Goal: Information Seeking & Learning: Learn about a topic

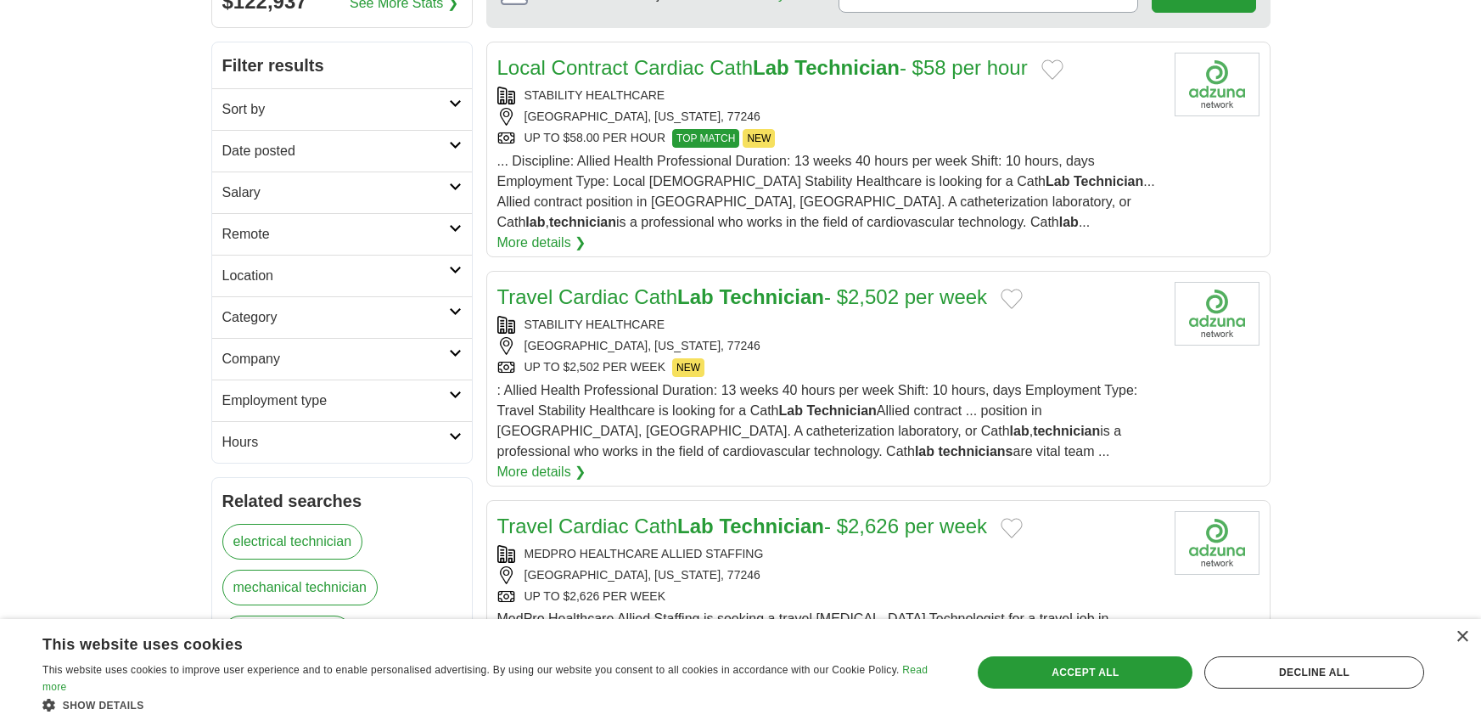
scroll to position [255, 0]
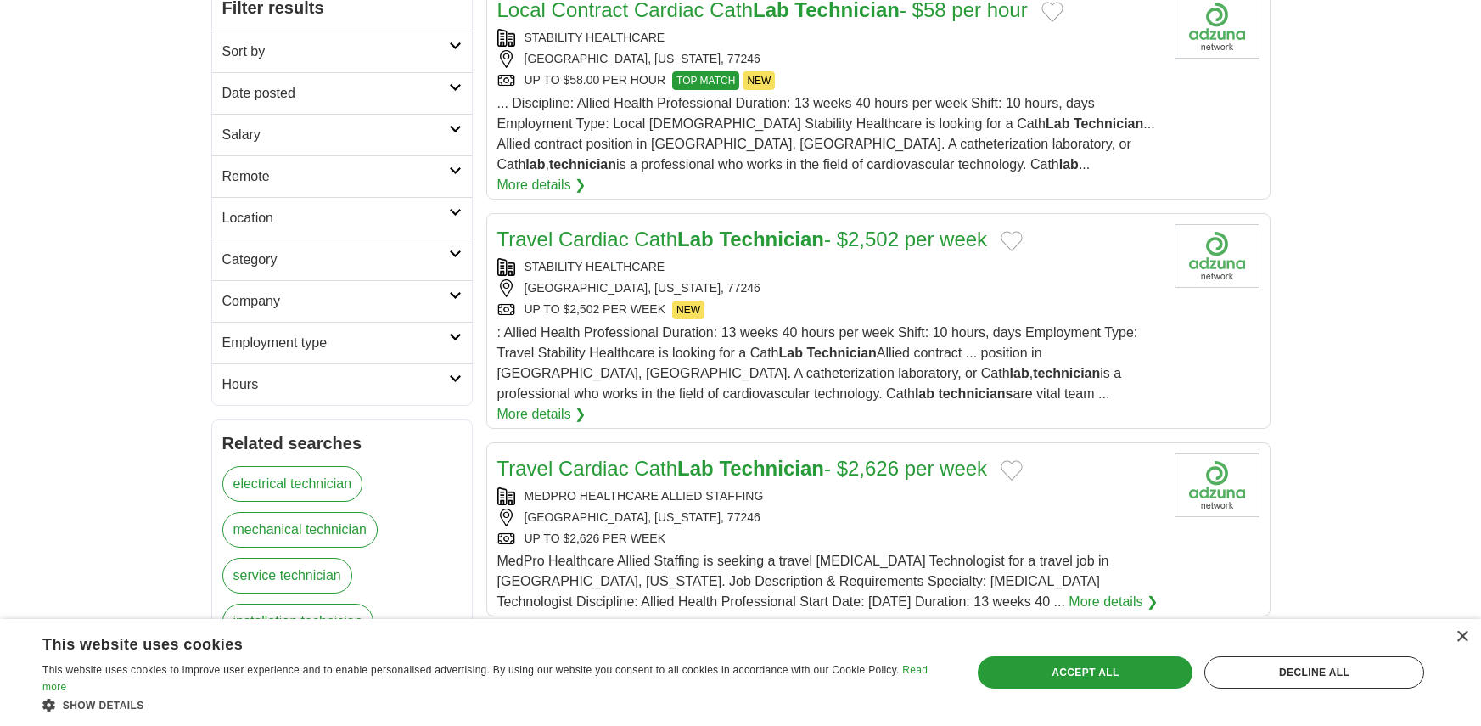
click at [382, 306] on h2 "Company" at bounding box center [335, 301] width 227 height 20
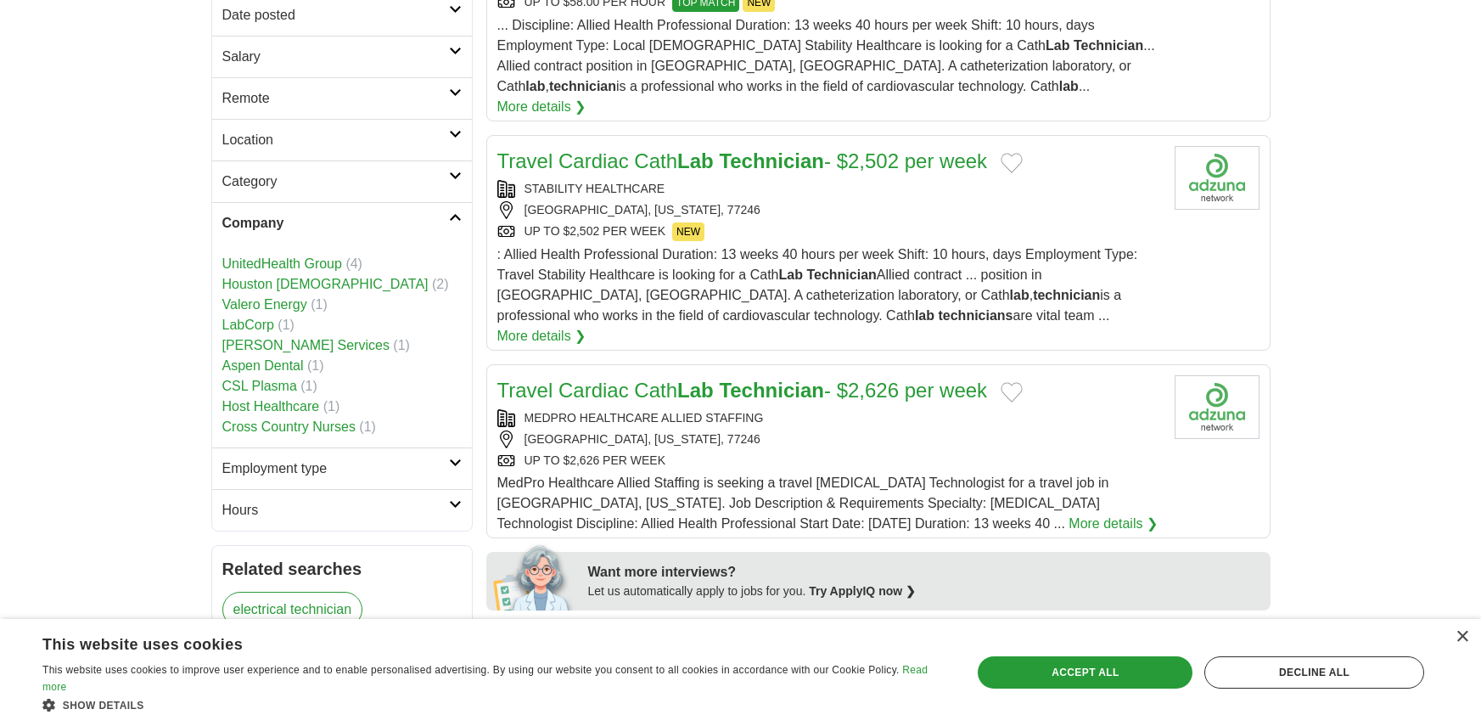
scroll to position [340, 0]
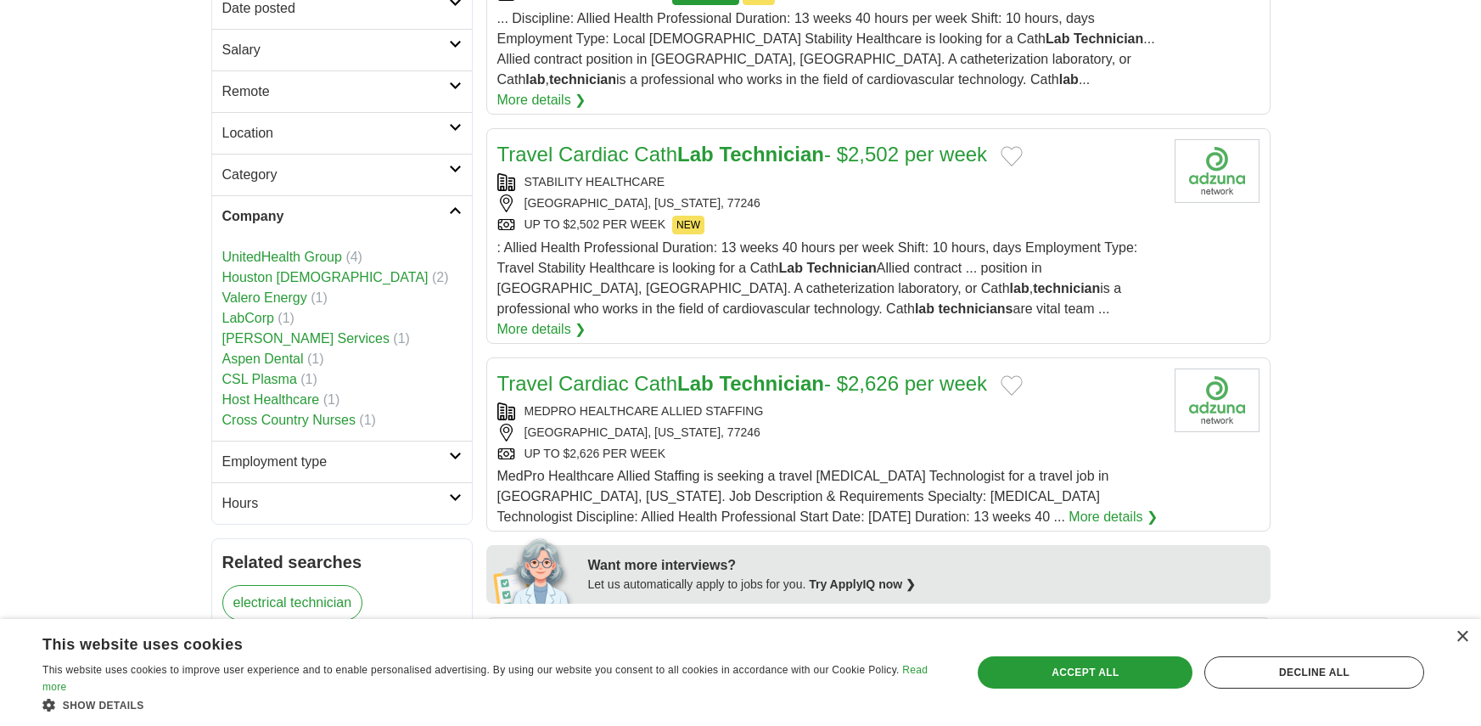
click at [290, 297] on link "Valero Energy" at bounding box center [264, 297] width 85 height 14
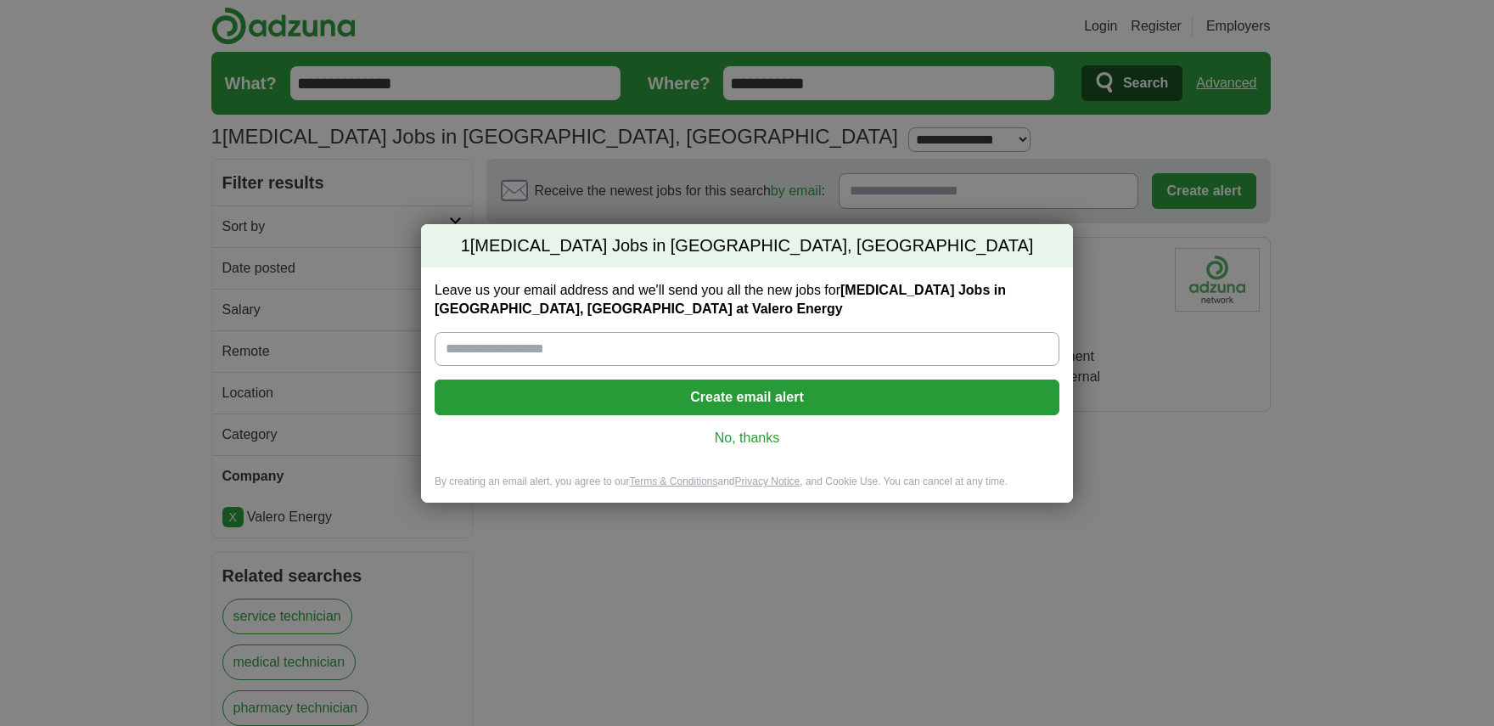
click at [762, 437] on link "No, thanks" at bounding box center [747, 438] width 598 height 19
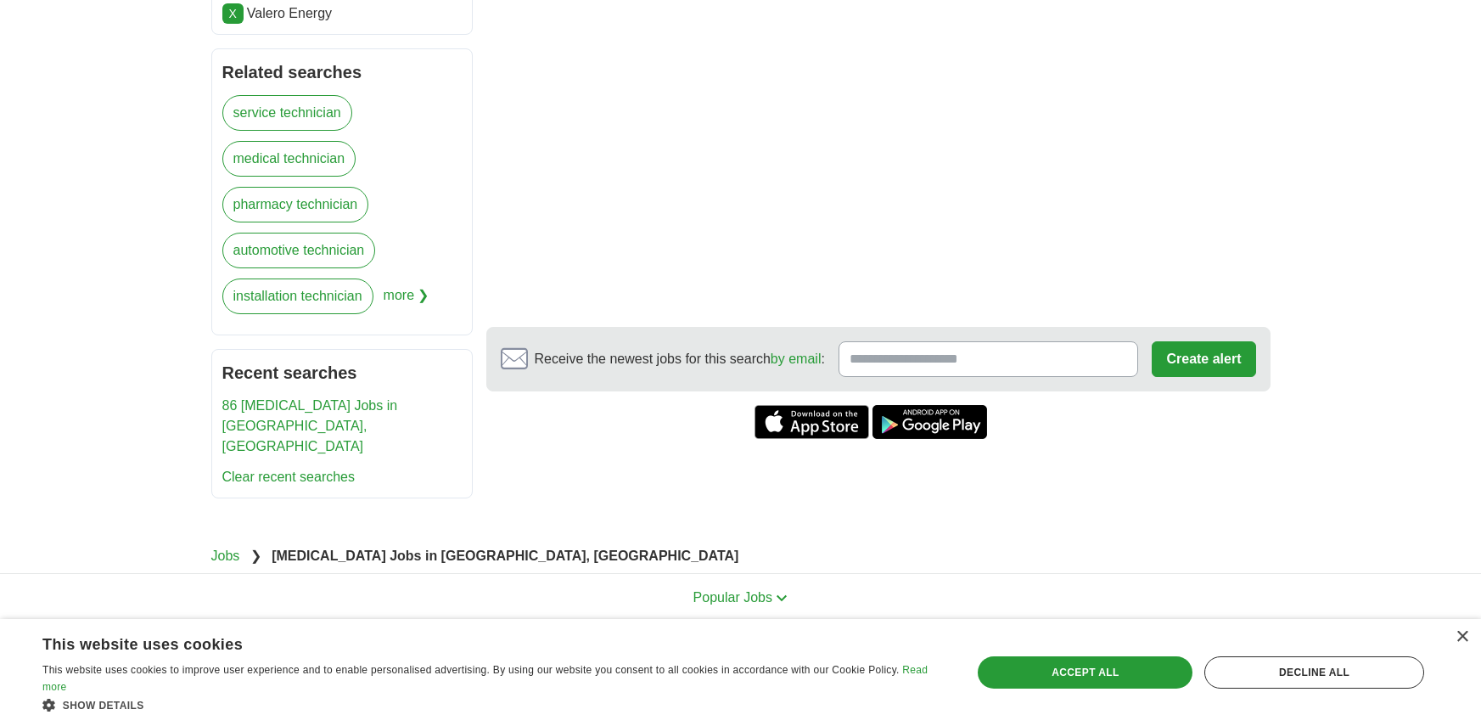
scroll to position [509, 0]
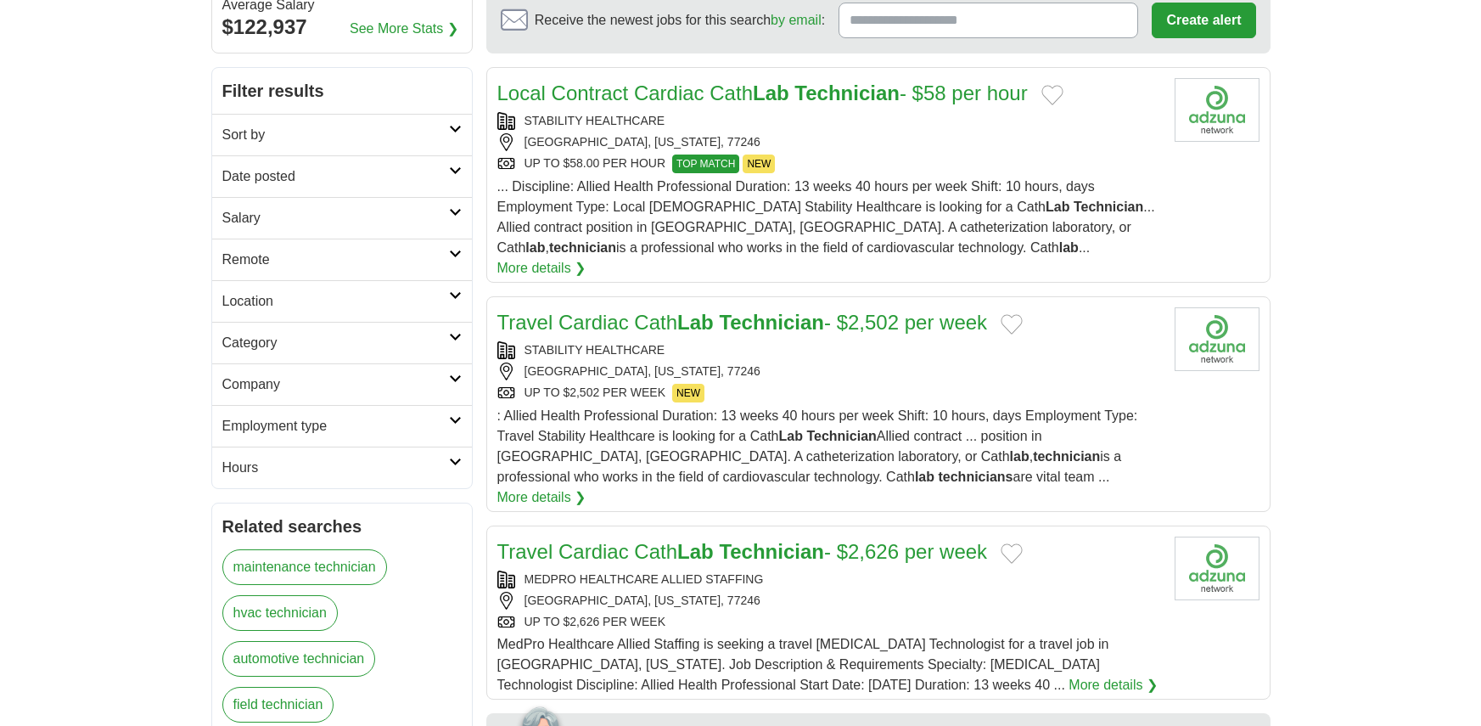
scroll to position [170, 0]
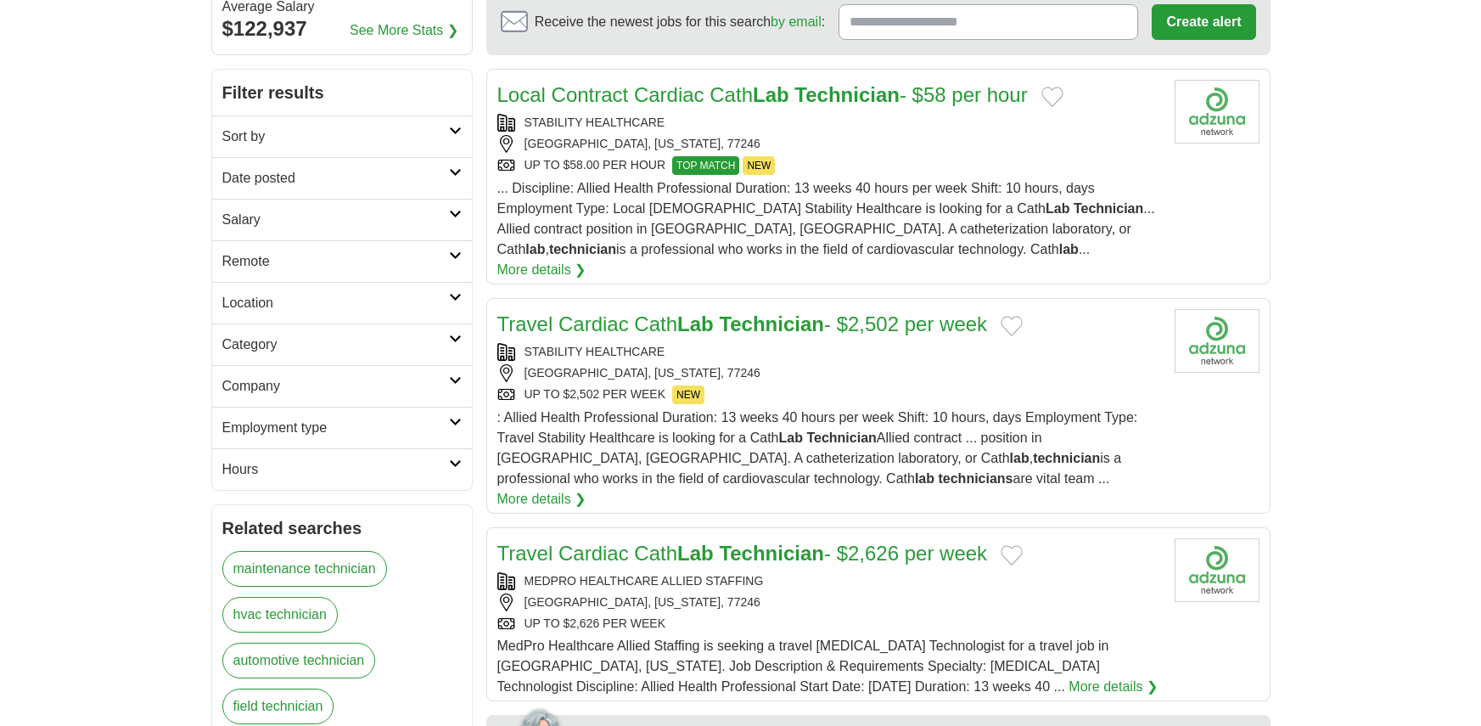
click at [412, 298] on h2 "Location" at bounding box center [335, 303] width 227 height 20
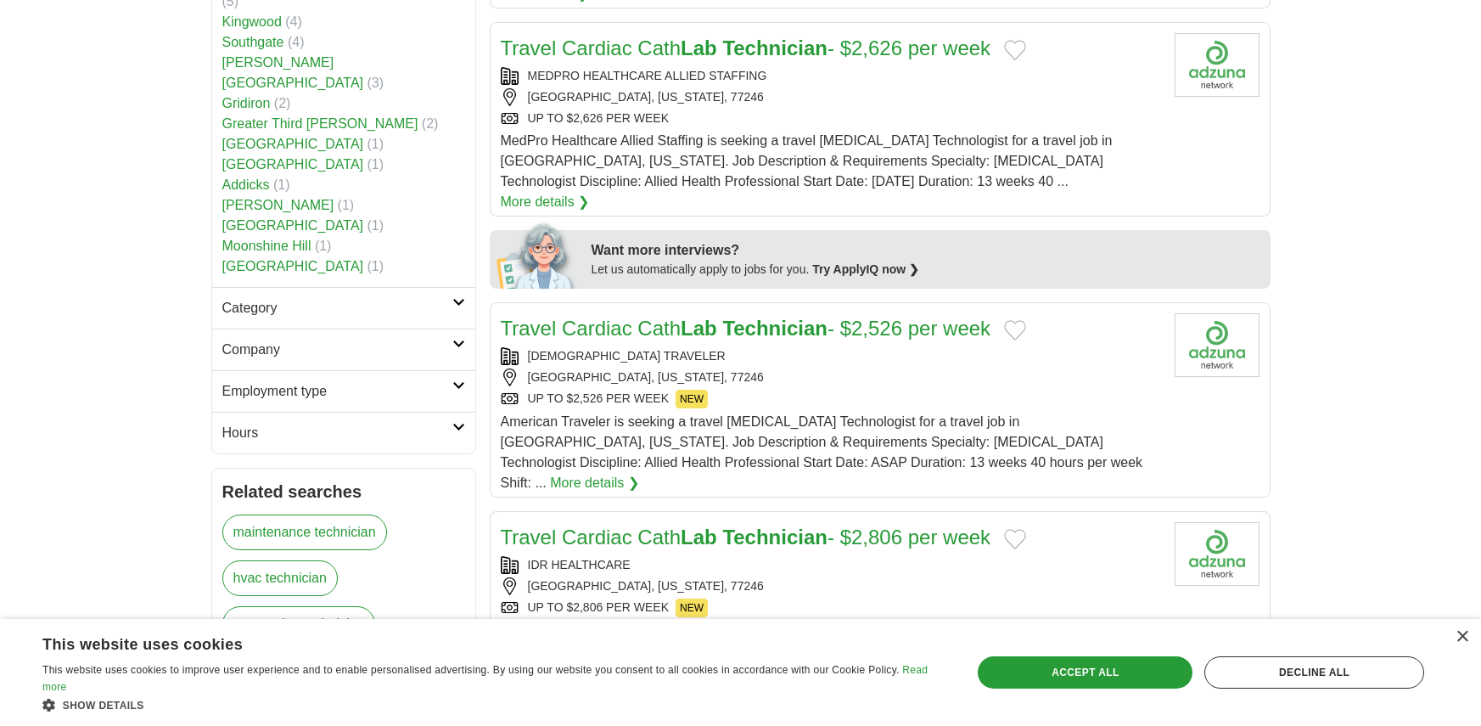
scroll to position [679, 0]
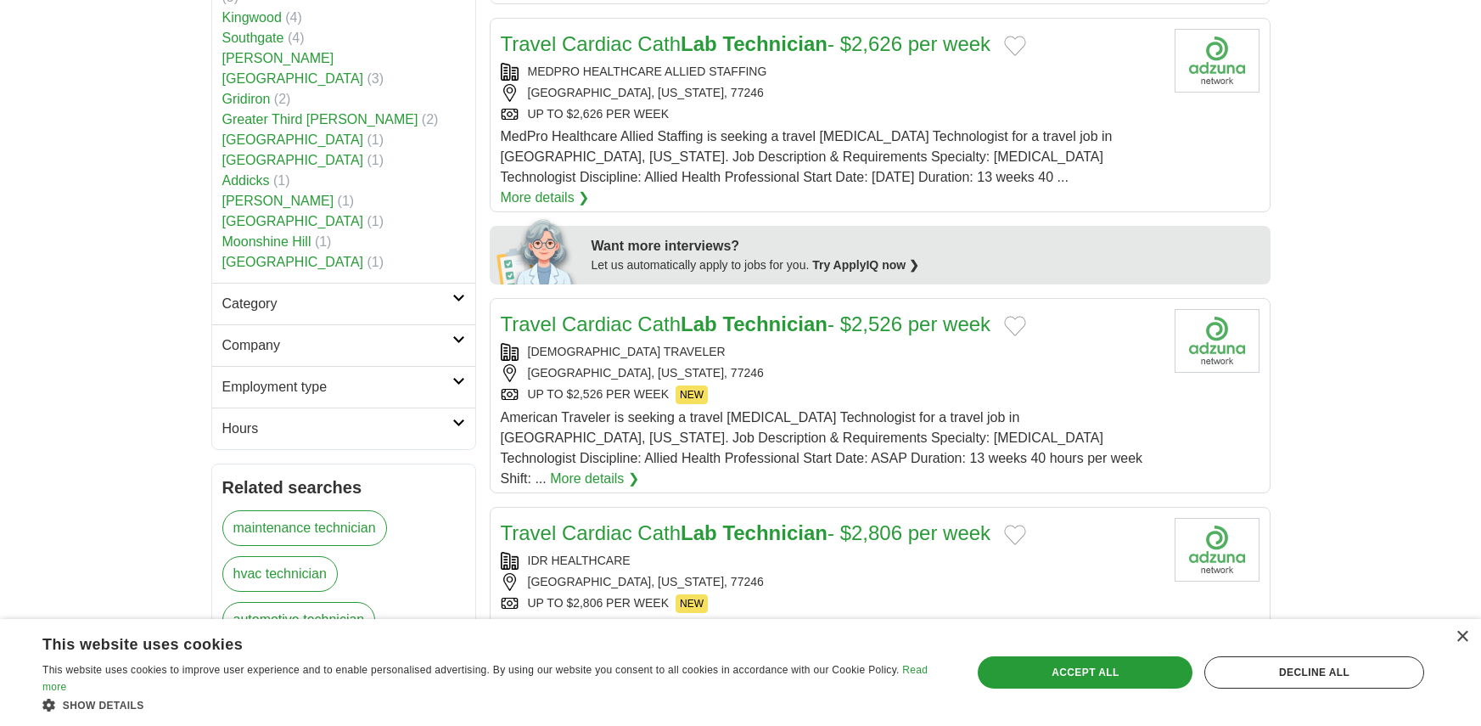
click at [422, 335] on h2 "Company" at bounding box center [337, 345] width 230 height 20
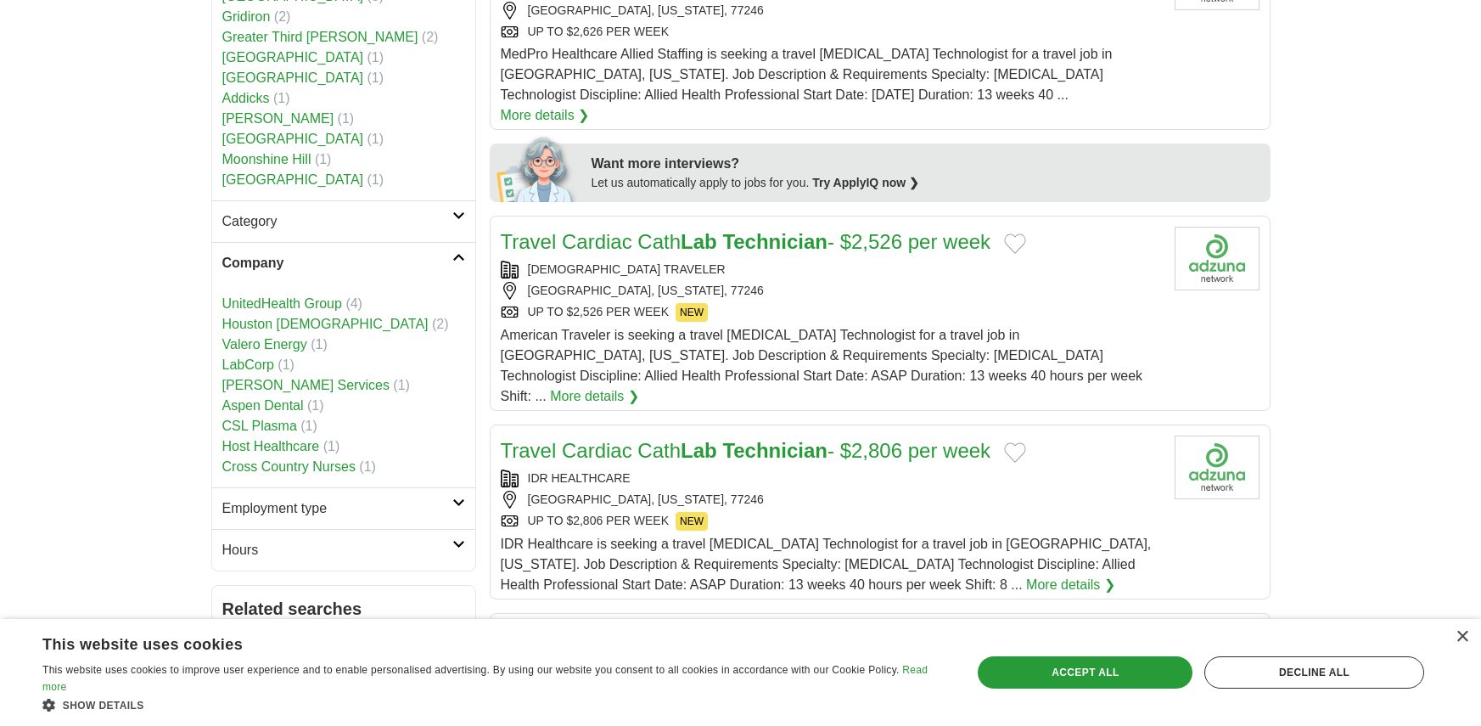
scroll to position [764, 0]
click at [281, 334] on link "Valero Energy" at bounding box center [264, 341] width 85 height 14
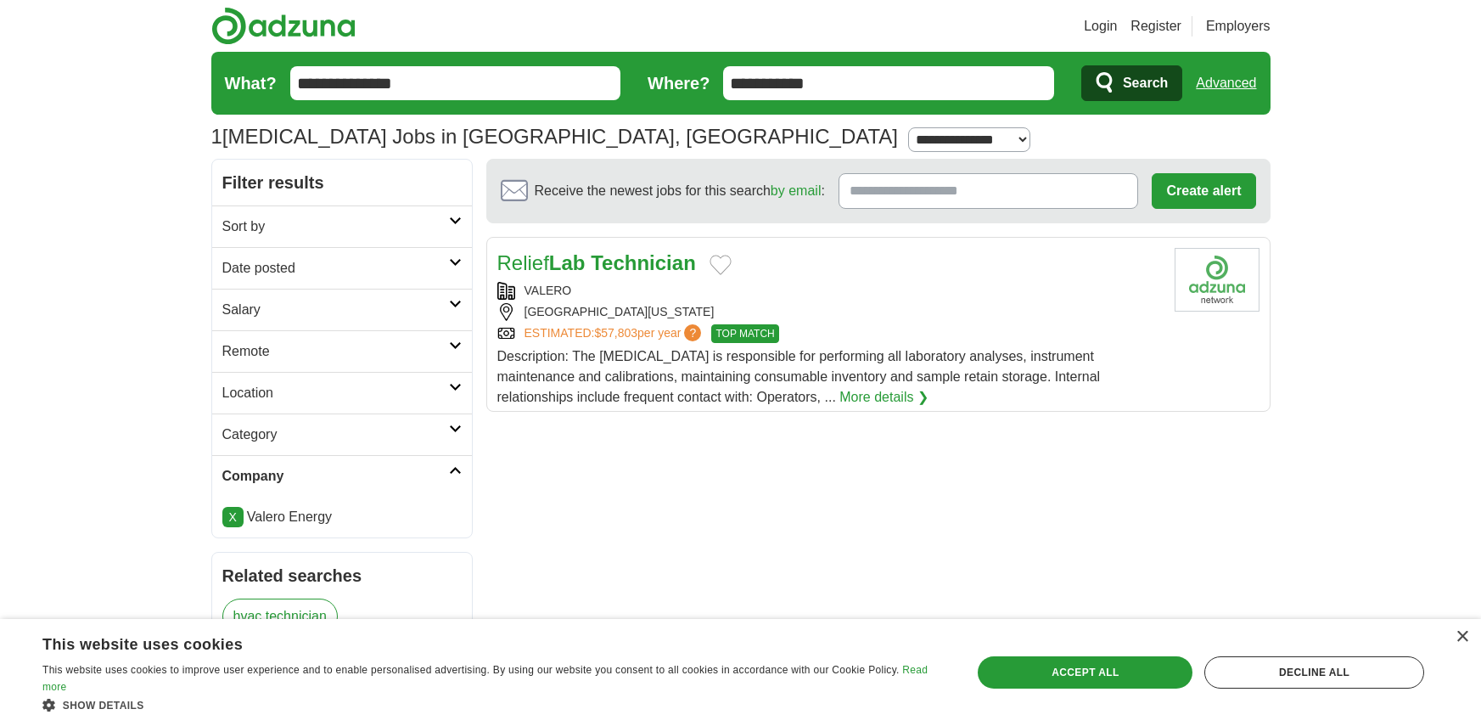
click at [880, 87] on input "**********" at bounding box center [888, 83] width 331 height 34
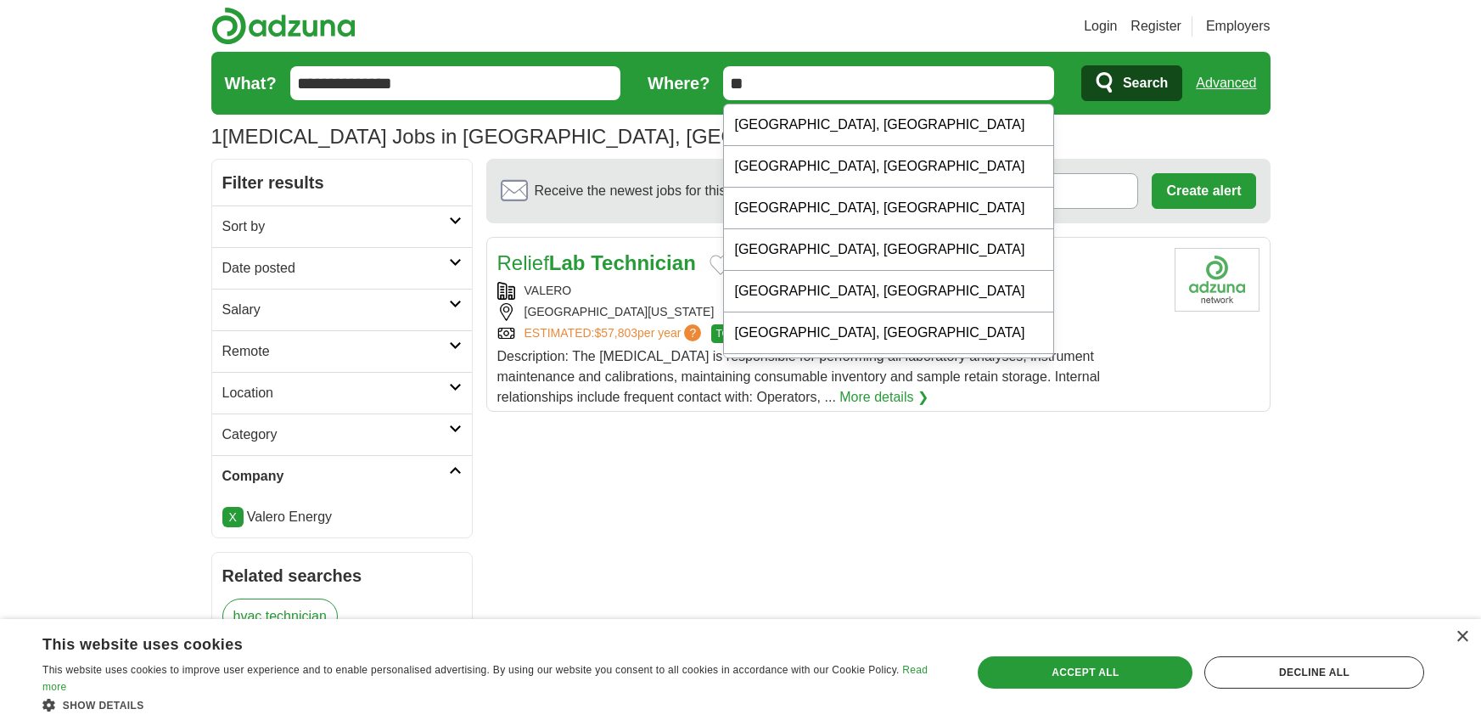
type input "*"
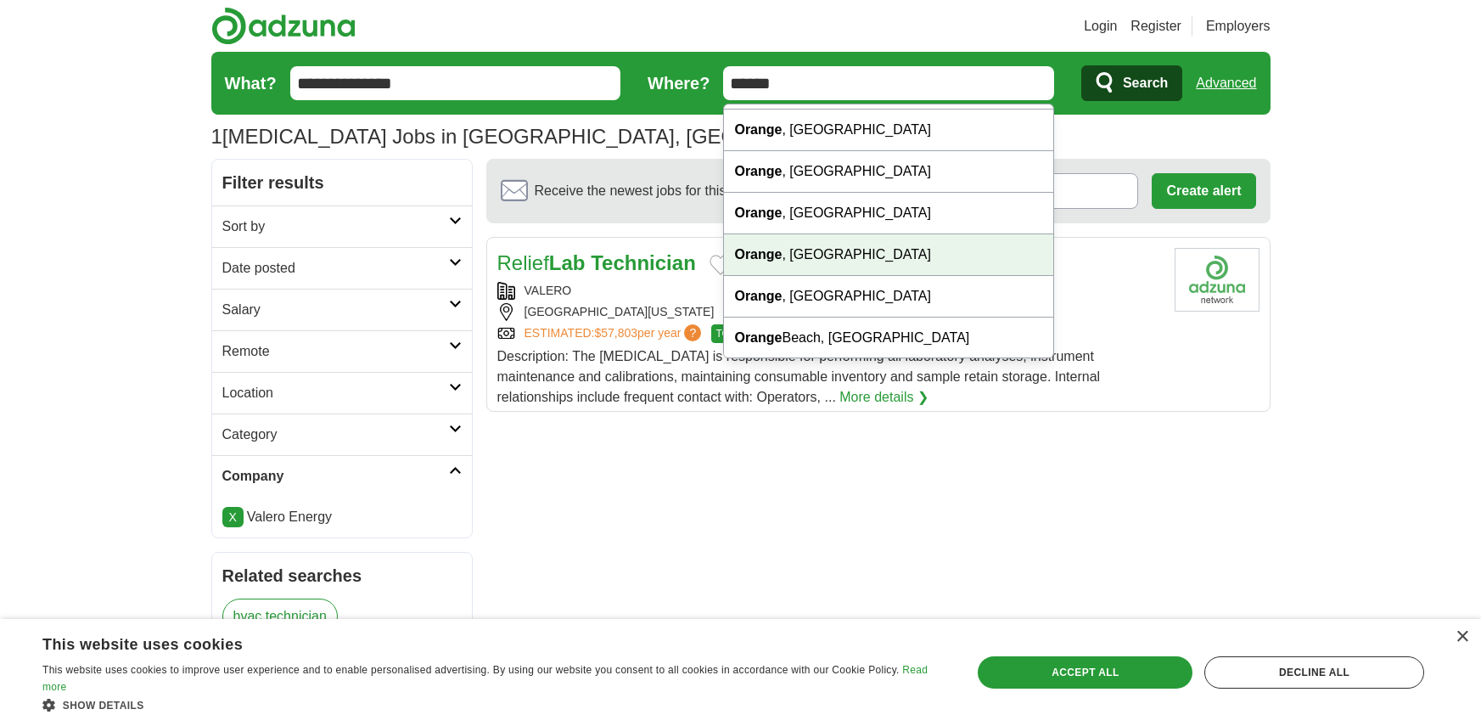
scroll to position [163, 0]
click at [816, 256] on div "Orange , TX" at bounding box center [888, 254] width 329 height 42
type input "**********"
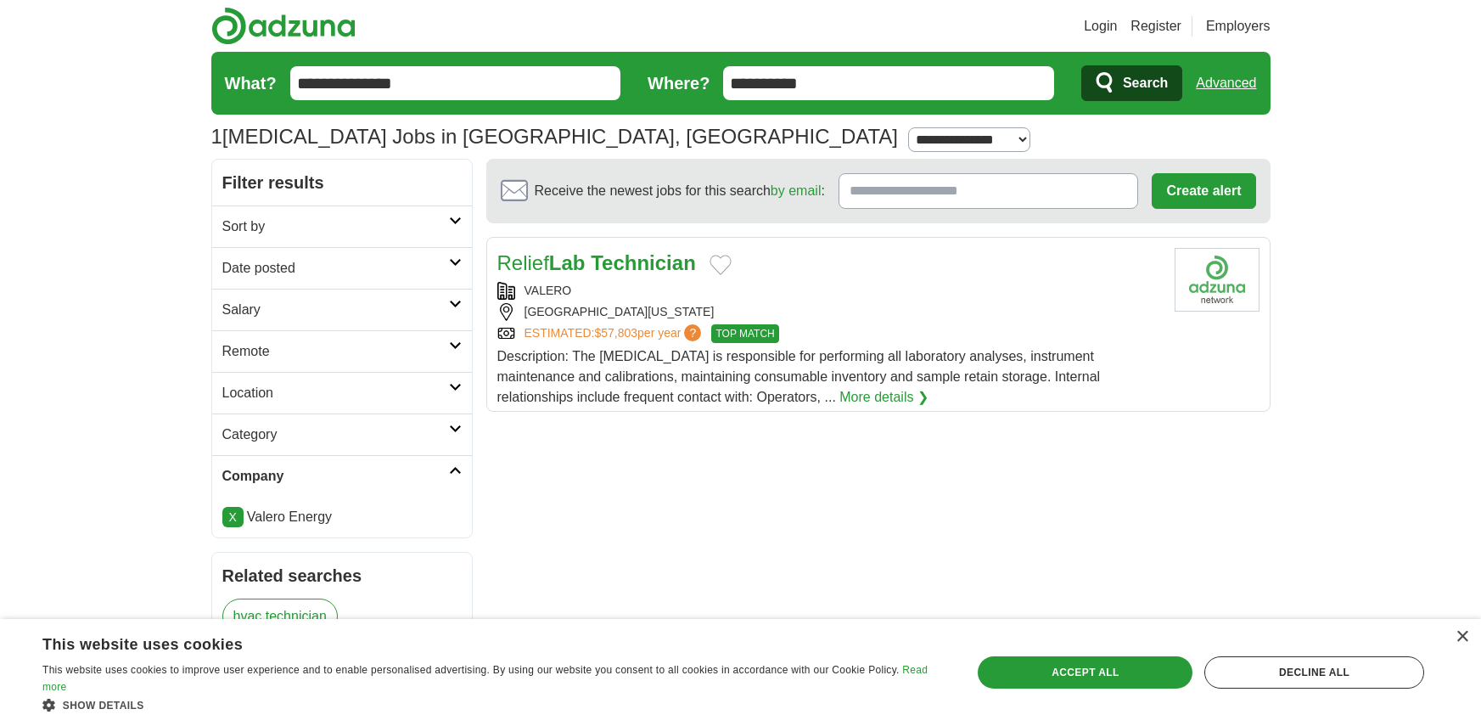
click at [1124, 83] on span "Search" at bounding box center [1145, 83] width 45 height 34
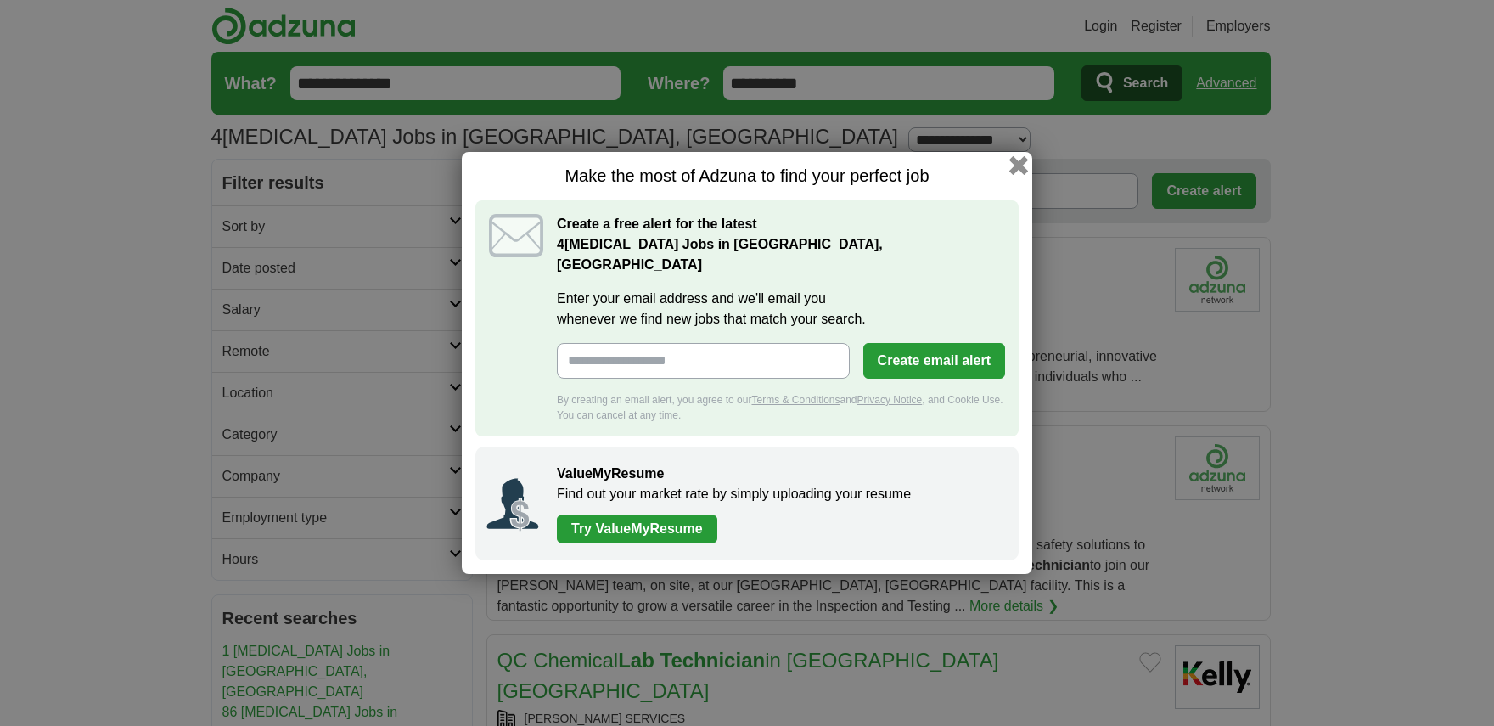
click at [1022, 175] on button "button" at bounding box center [1018, 165] width 19 height 19
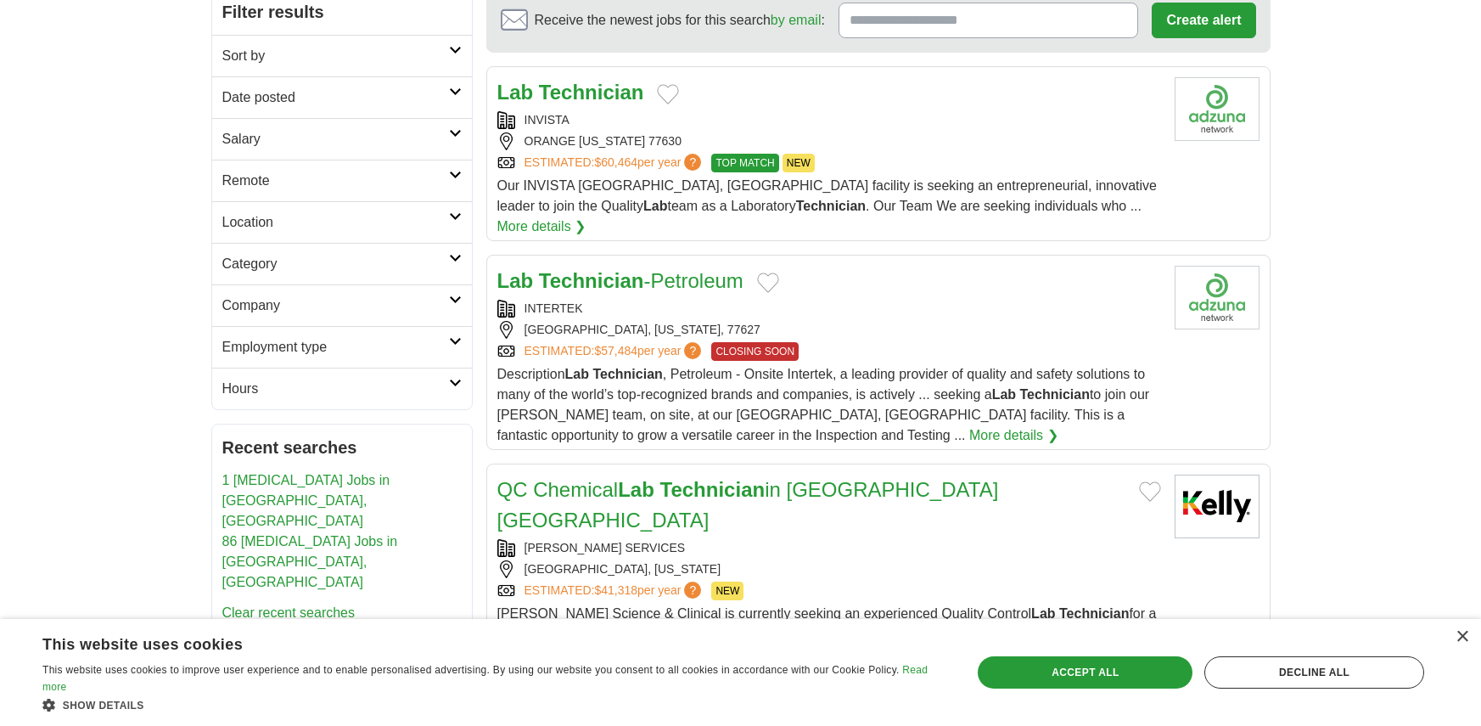
scroll to position [170, 0]
click at [587, 217] on link "More details ❯" at bounding box center [541, 227] width 89 height 20
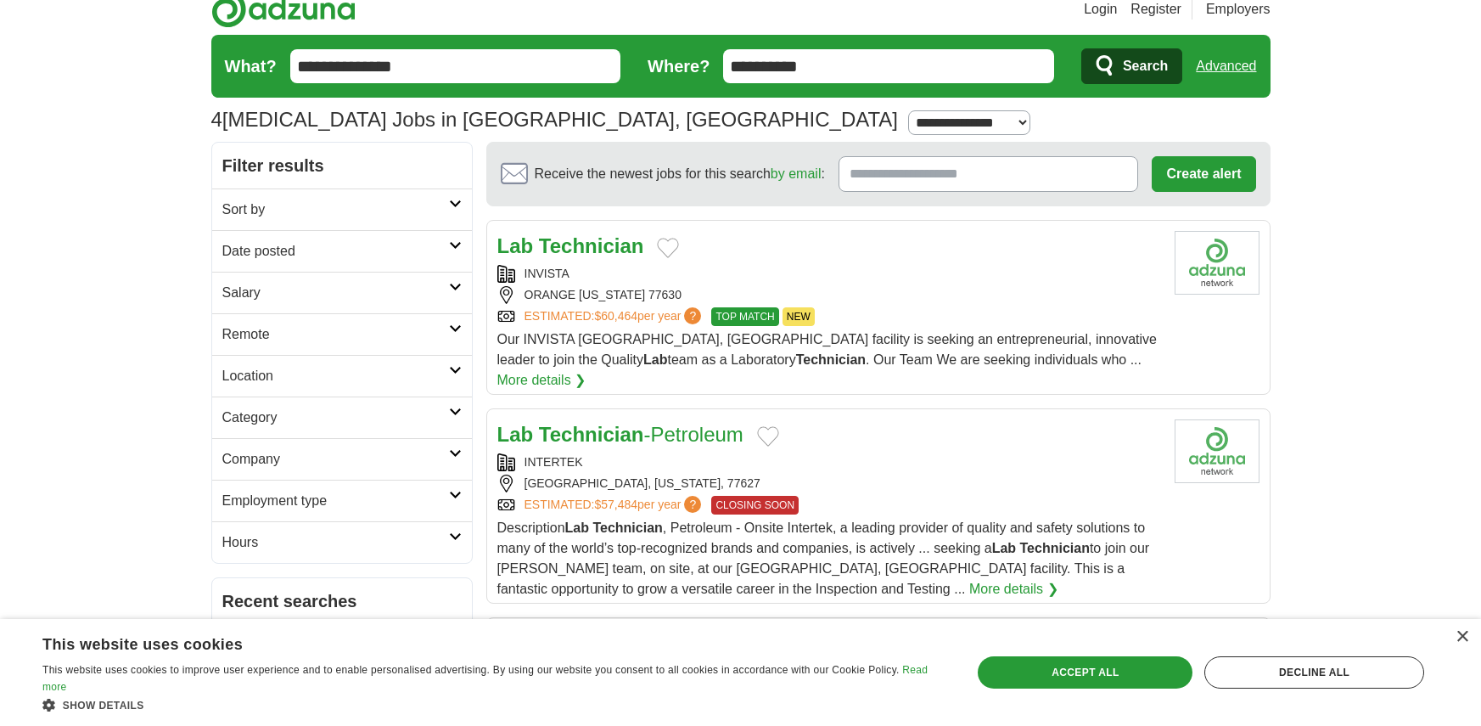
scroll to position [0, 0]
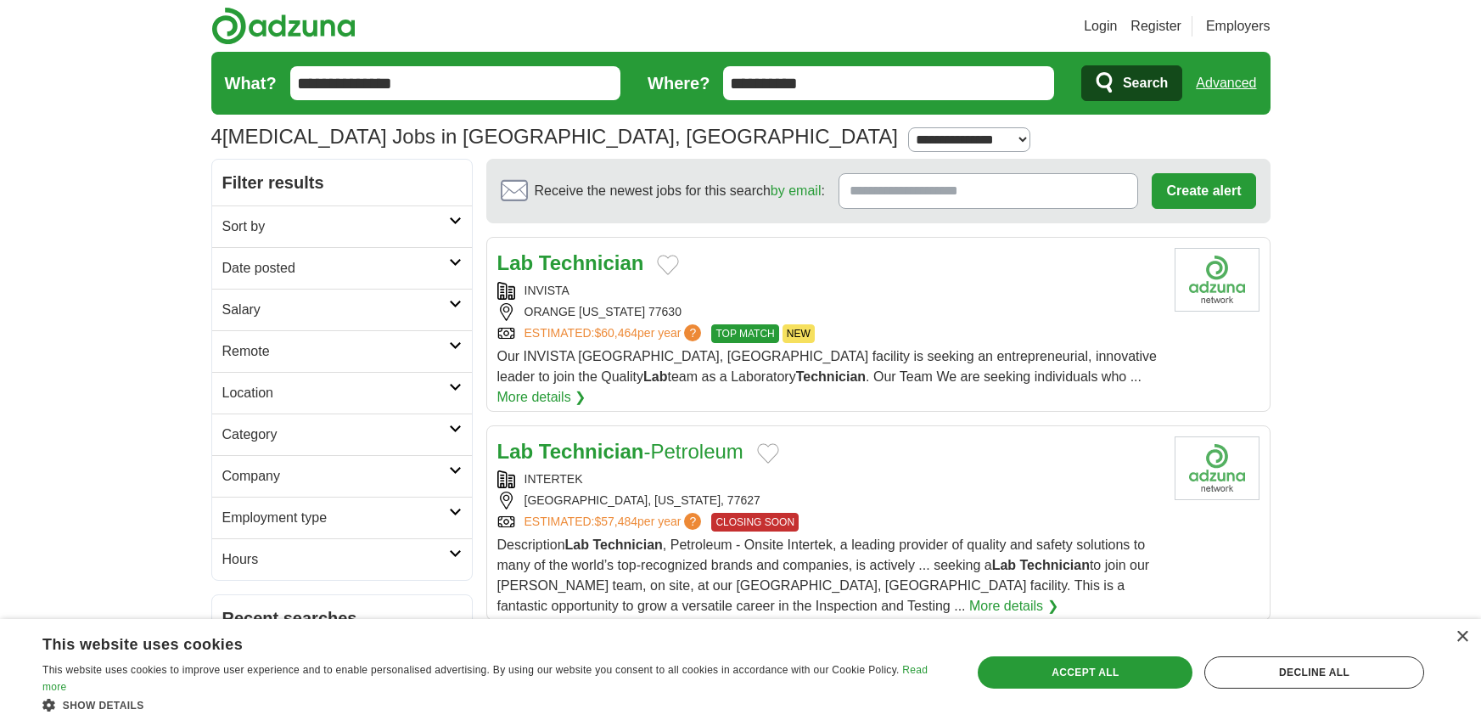
click at [912, 82] on input "**********" at bounding box center [888, 83] width 331 height 34
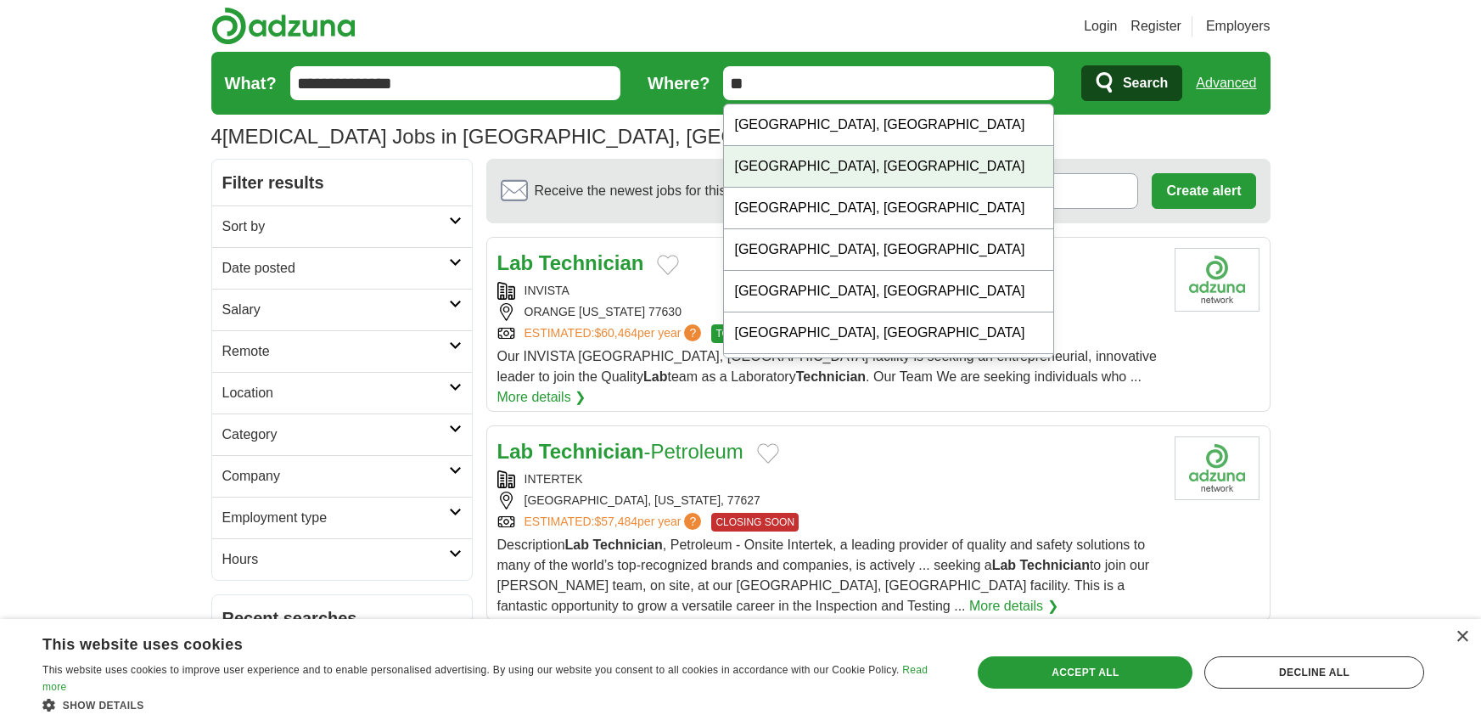
type input "*"
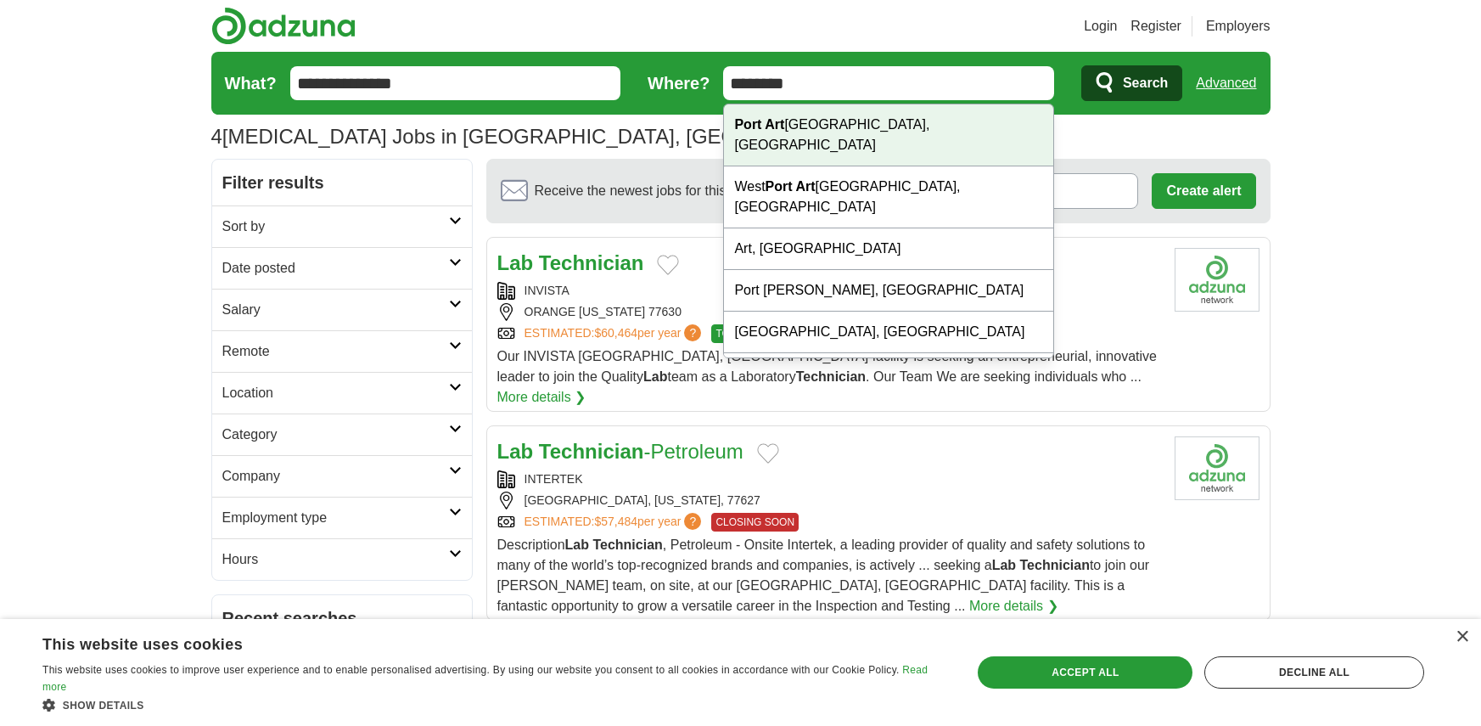
click at [828, 131] on div "Port Art hur, TX" at bounding box center [888, 135] width 329 height 62
type input "**********"
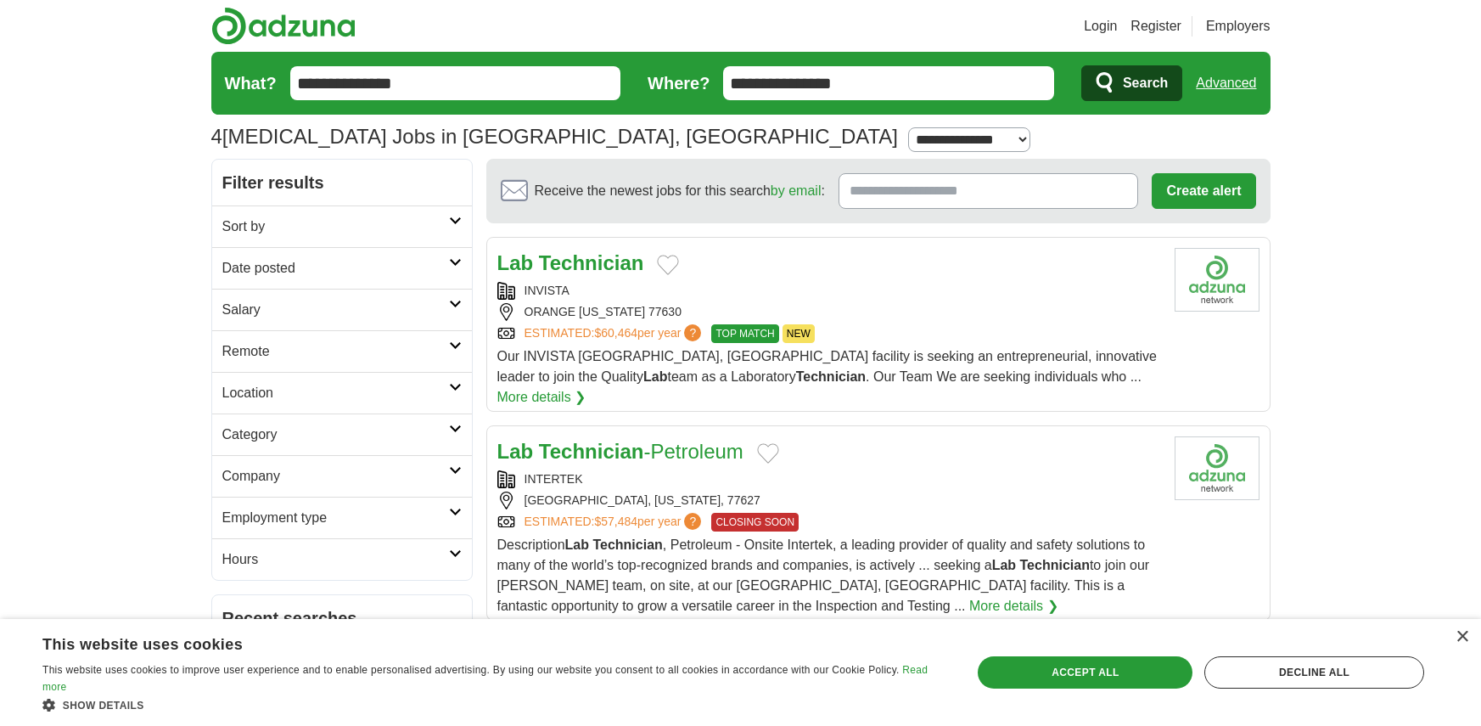
click at [1127, 82] on span "Search" at bounding box center [1145, 83] width 45 height 34
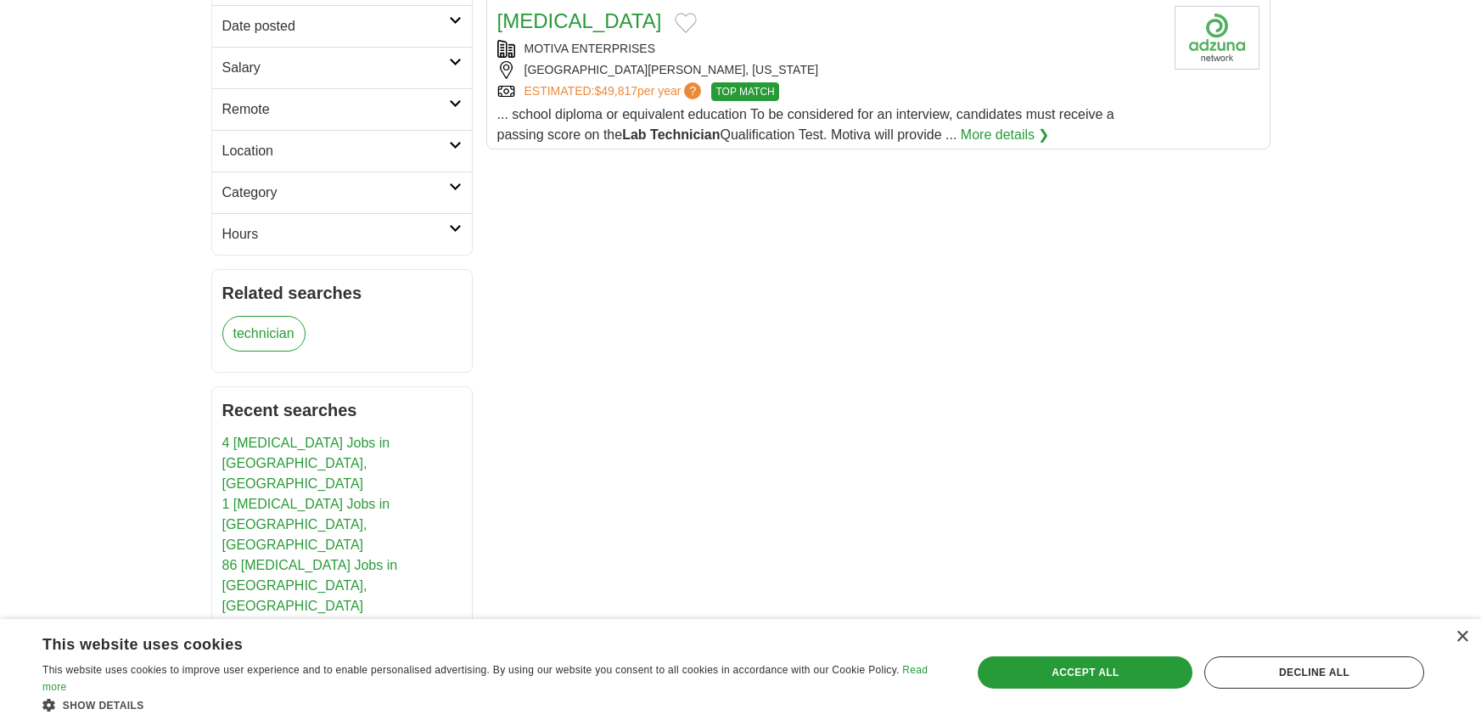
scroll to position [251, 0]
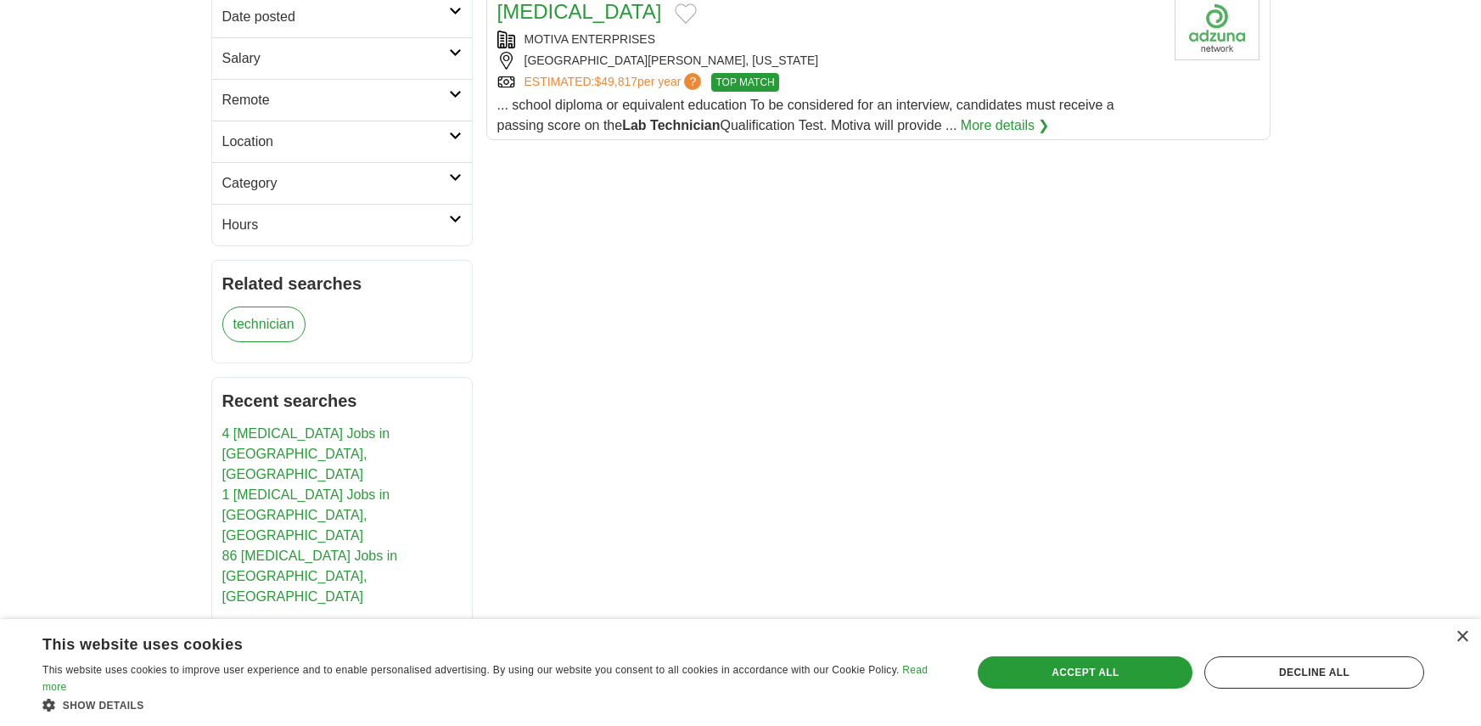
click at [392, 548] on link "86 [MEDICAL_DATA] Jobs in [GEOGRAPHIC_DATA], [GEOGRAPHIC_DATA]" at bounding box center [310, 575] width 176 height 55
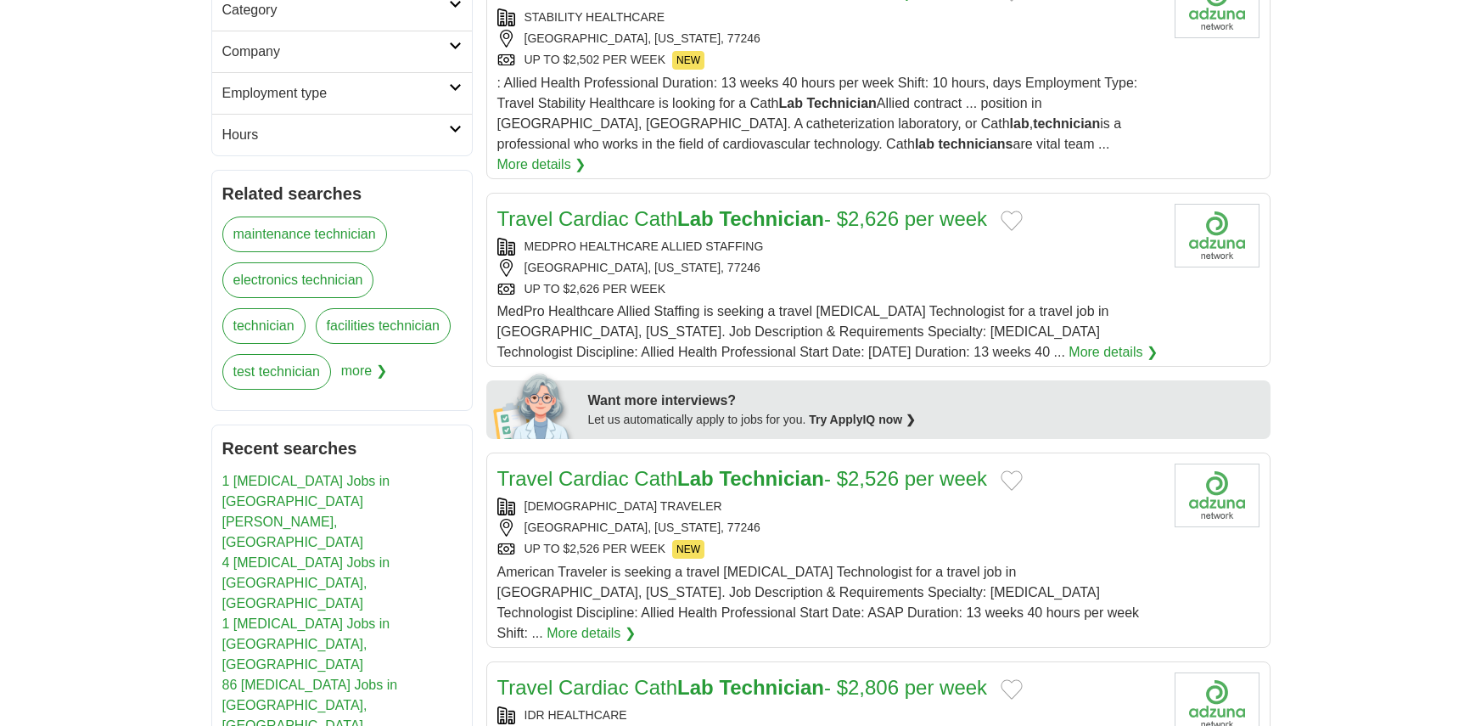
scroll to position [509, 0]
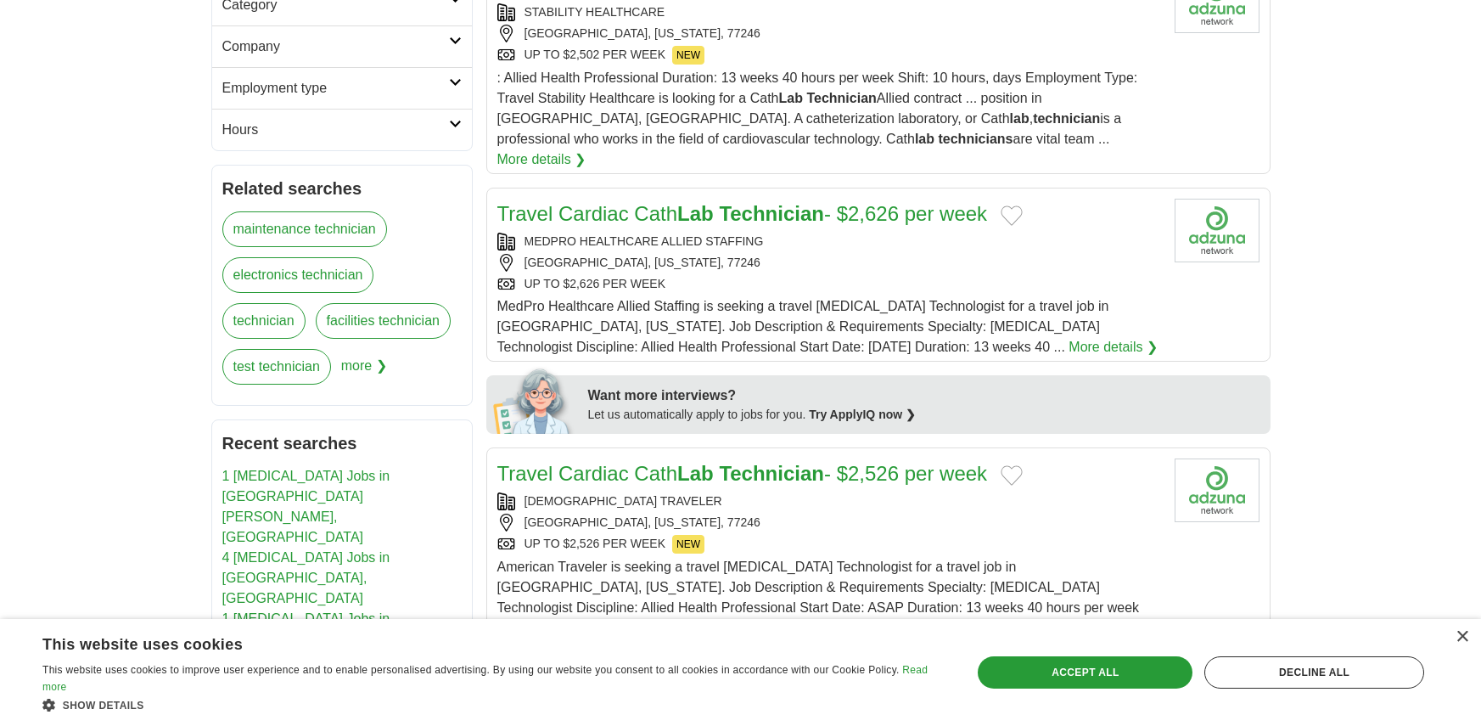
click at [365, 368] on span "more ❯" at bounding box center [364, 372] width 46 height 46
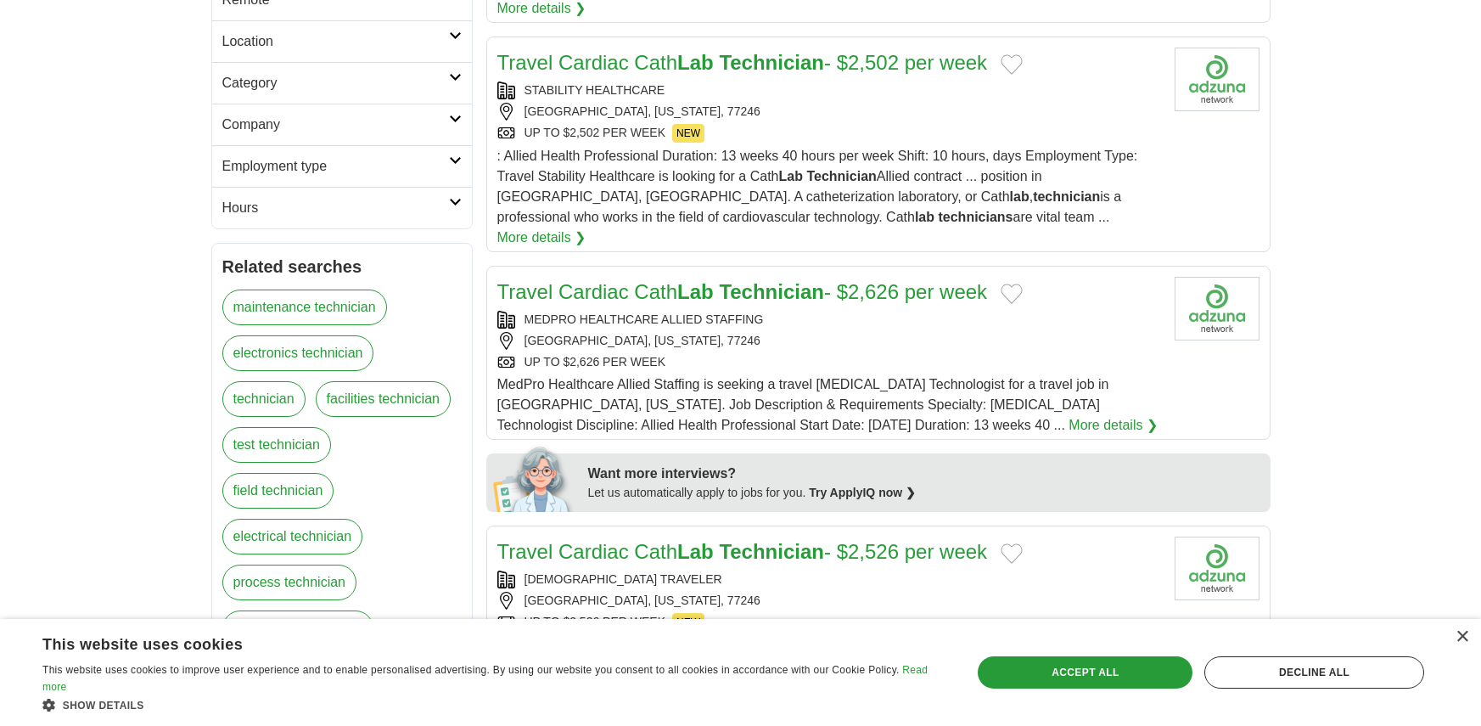
scroll to position [424, 0]
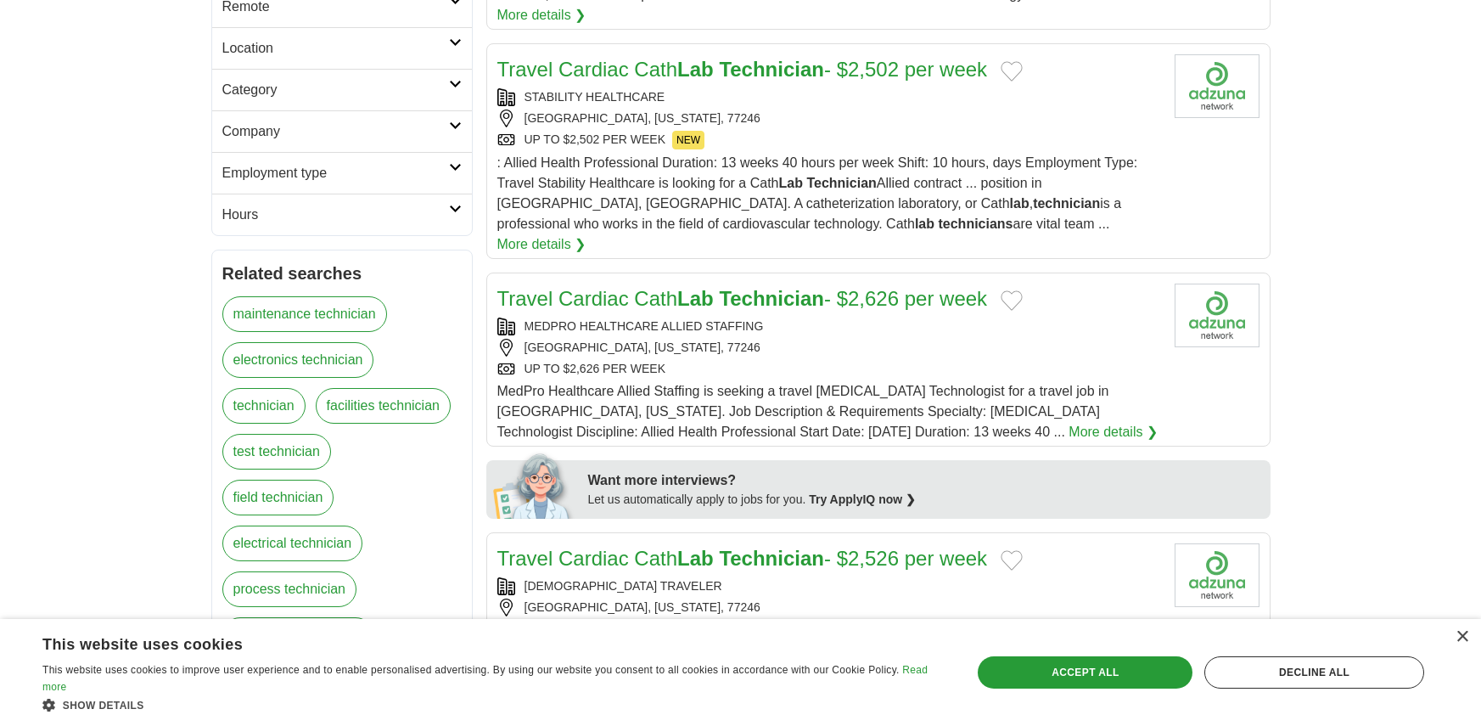
click at [458, 135] on link "Company" at bounding box center [342, 131] width 260 height 42
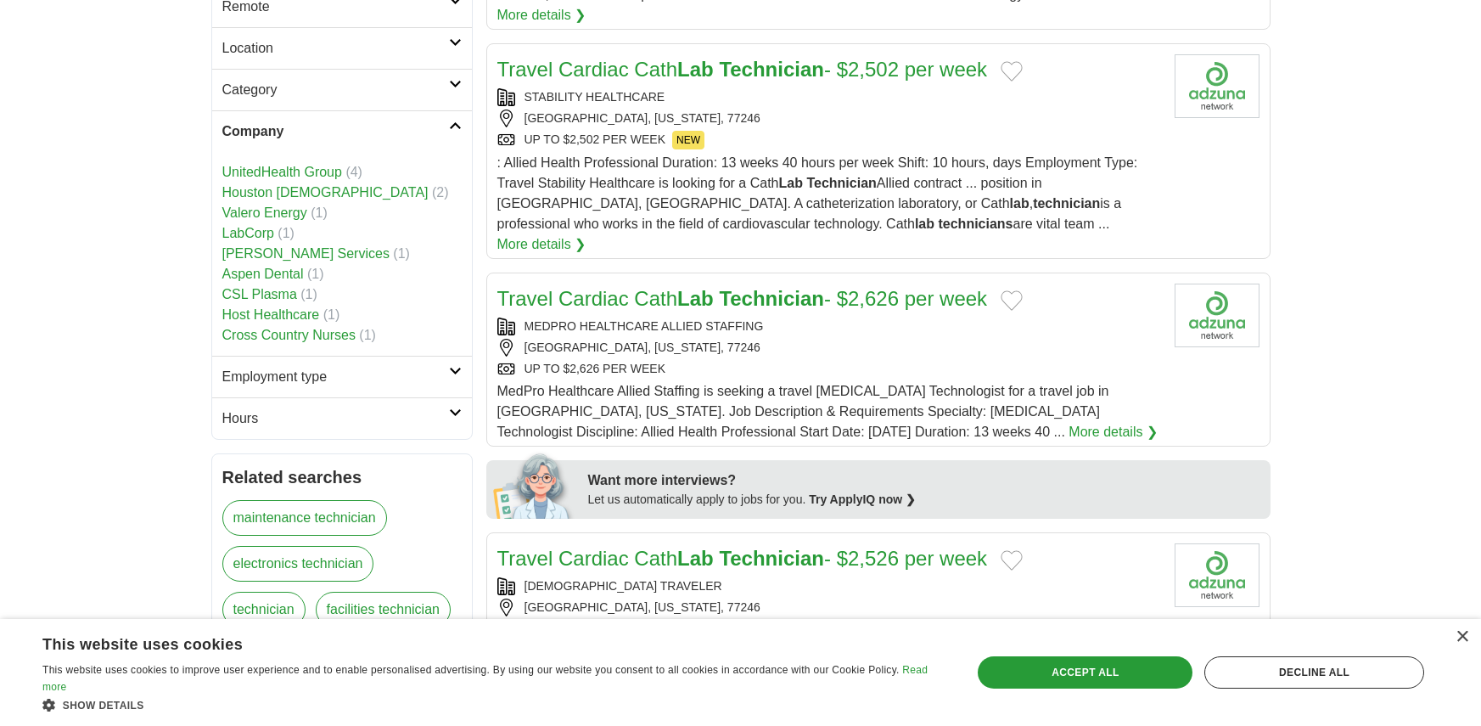
click at [277, 256] on link "[PERSON_NAME] Services" at bounding box center [305, 253] width 167 height 14
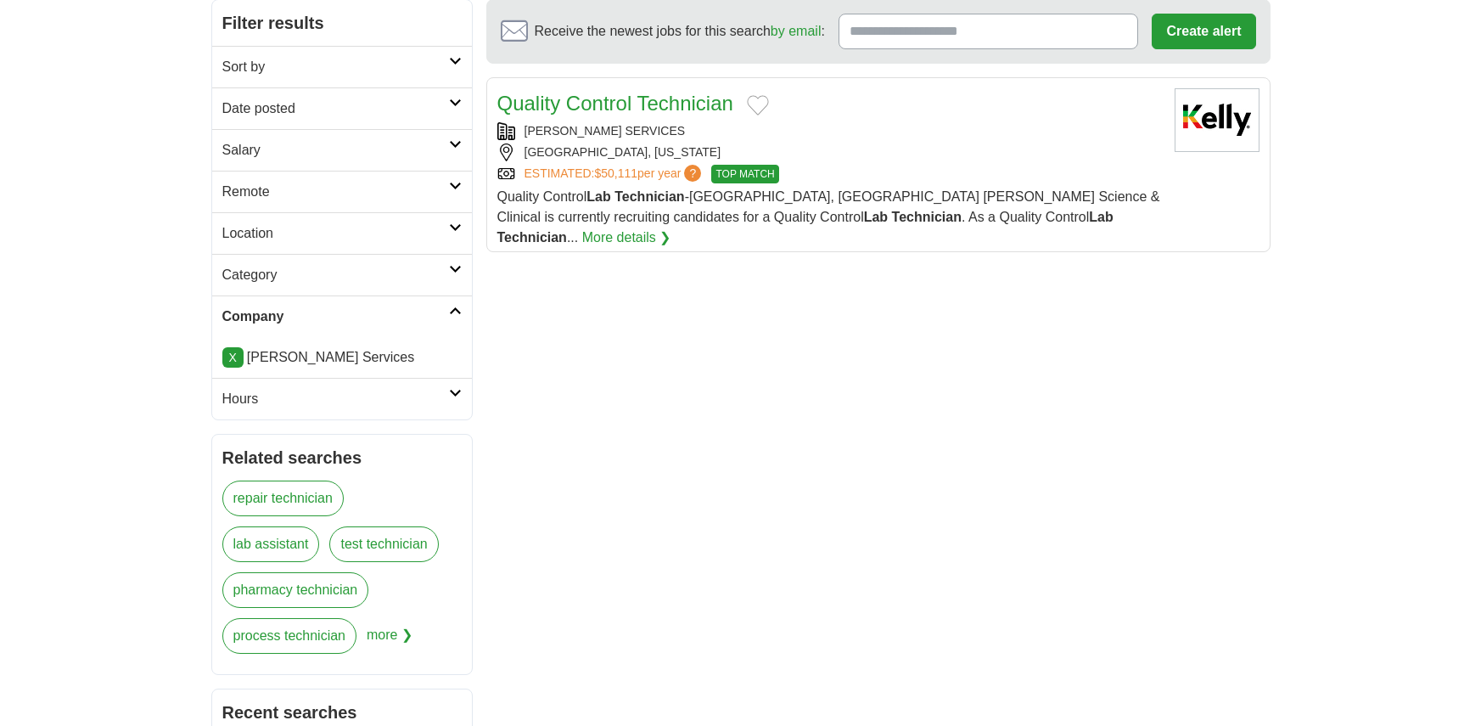
scroll to position [170, 0]
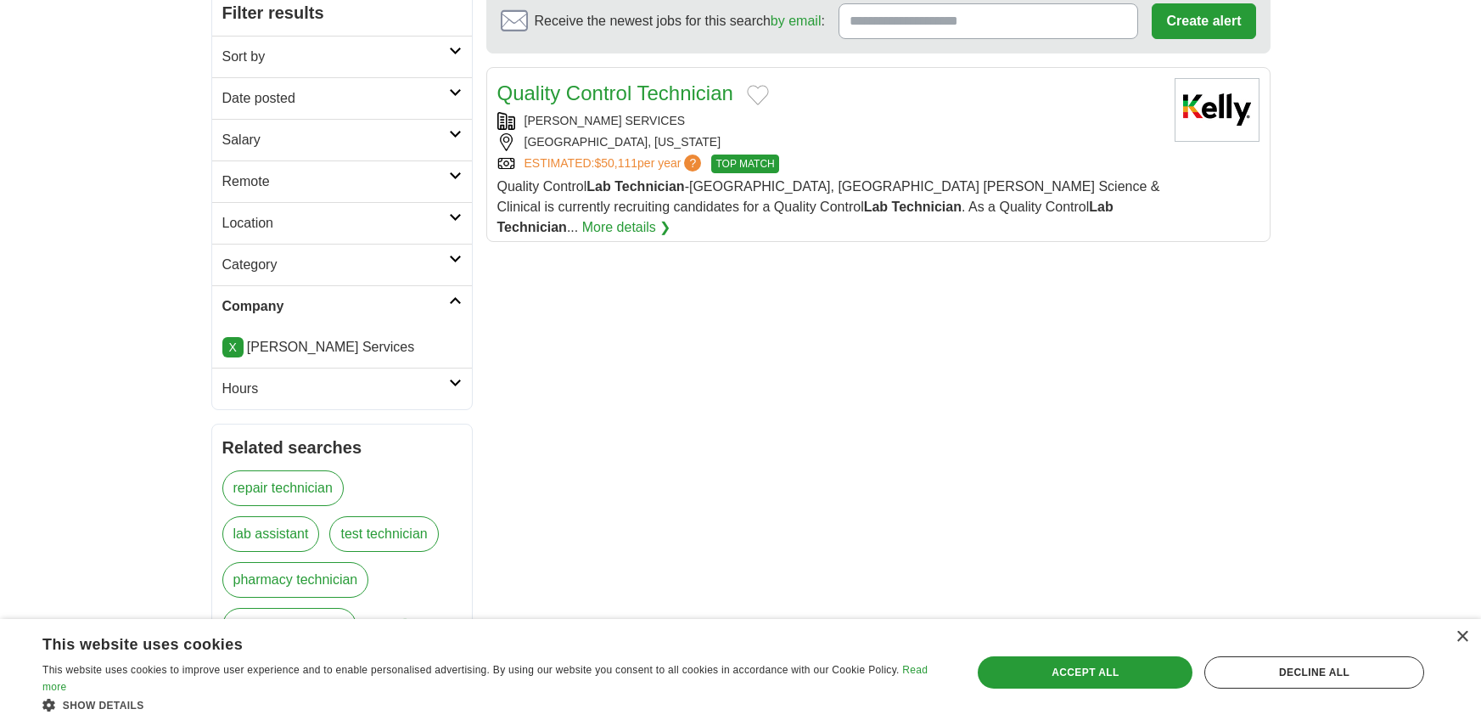
click at [671, 217] on link "More details ❯" at bounding box center [626, 227] width 89 height 20
